Goal: Information Seeking & Learning: Check status

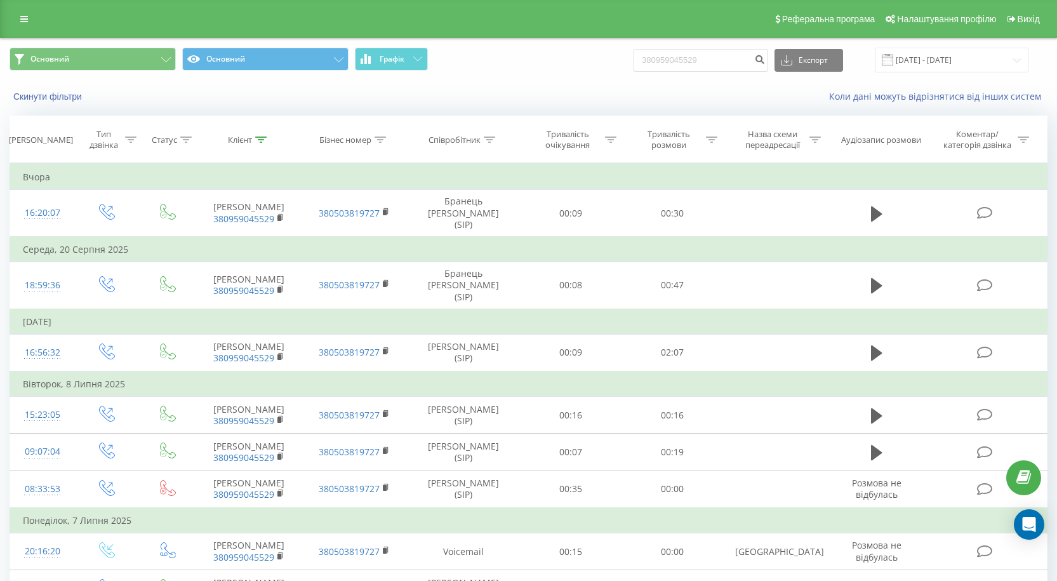
click at [505, 68] on div "Основний Основний Графік 380959045529 Експорт .csv .xls .xlsx [DATE] - [DATE]" at bounding box center [529, 60] width 1038 height 25
click at [659, 58] on input "[PHONE_NUMBER]" at bounding box center [700, 60] width 135 height 23
type input "380639620888"
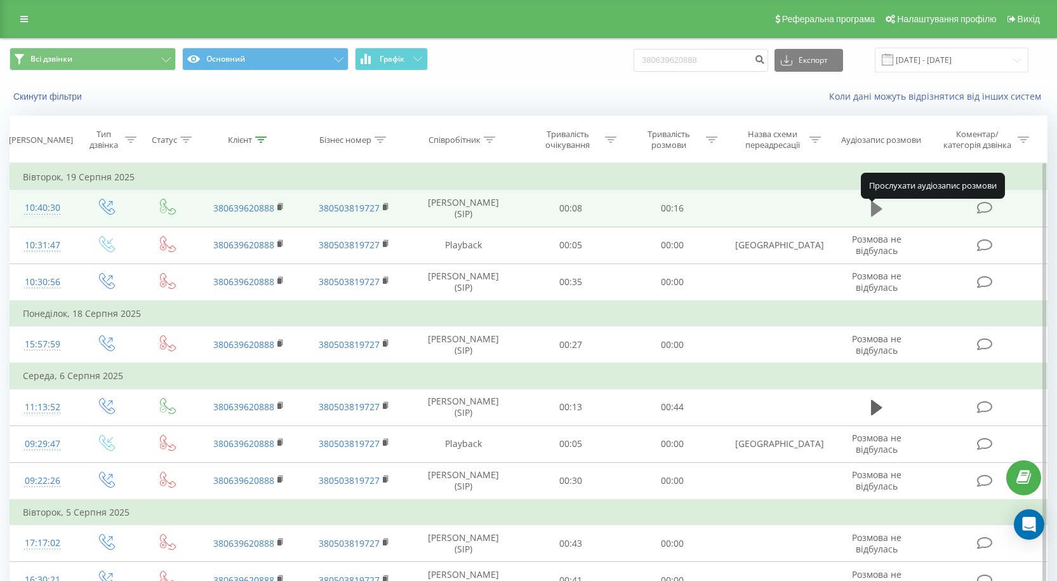
click at [877, 212] on icon at bounding box center [876, 208] width 11 height 15
